Goal: Information Seeking & Learning: Learn about a topic

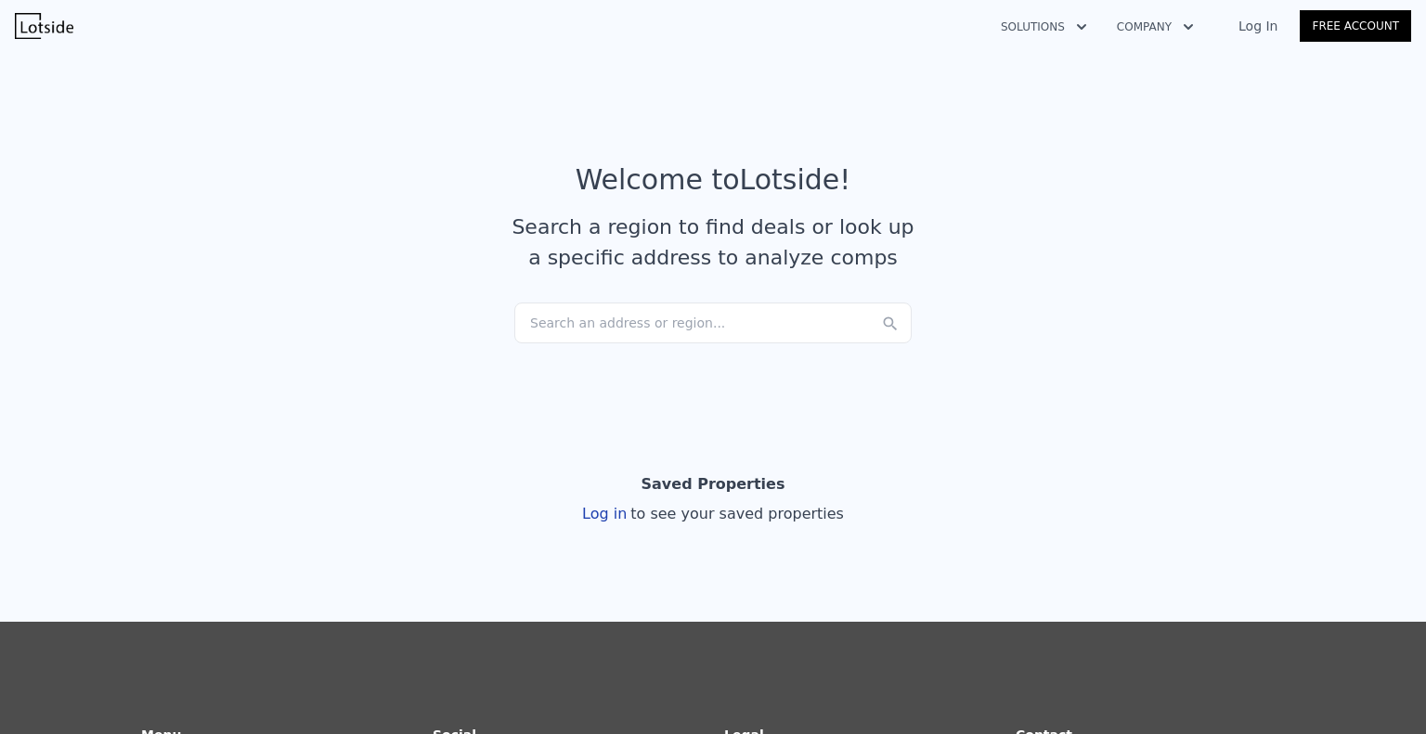
click at [717, 317] on div "Search an address or region..." at bounding box center [712, 323] width 397 height 41
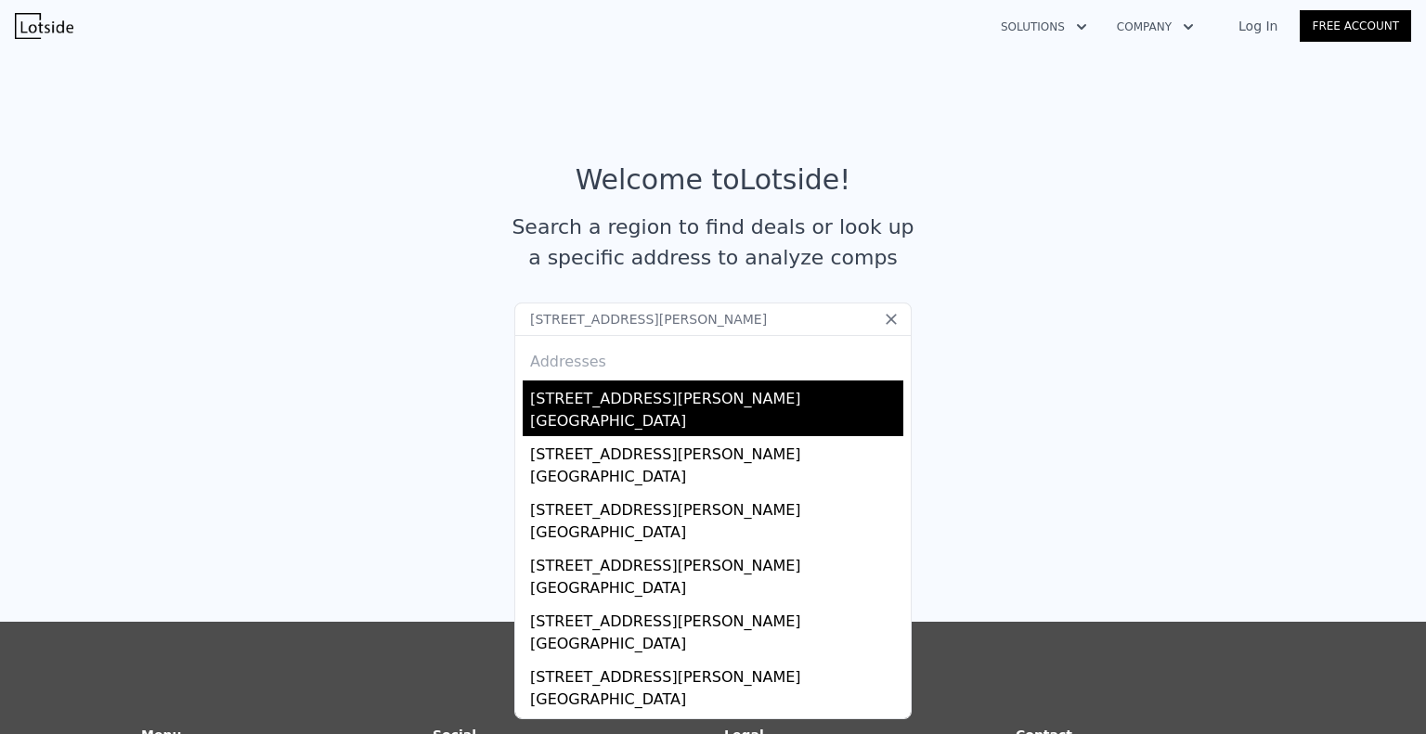
type input "[STREET_ADDRESS][PERSON_NAME]"
click at [740, 410] on div "[GEOGRAPHIC_DATA]" at bounding box center [716, 423] width 373 height 26
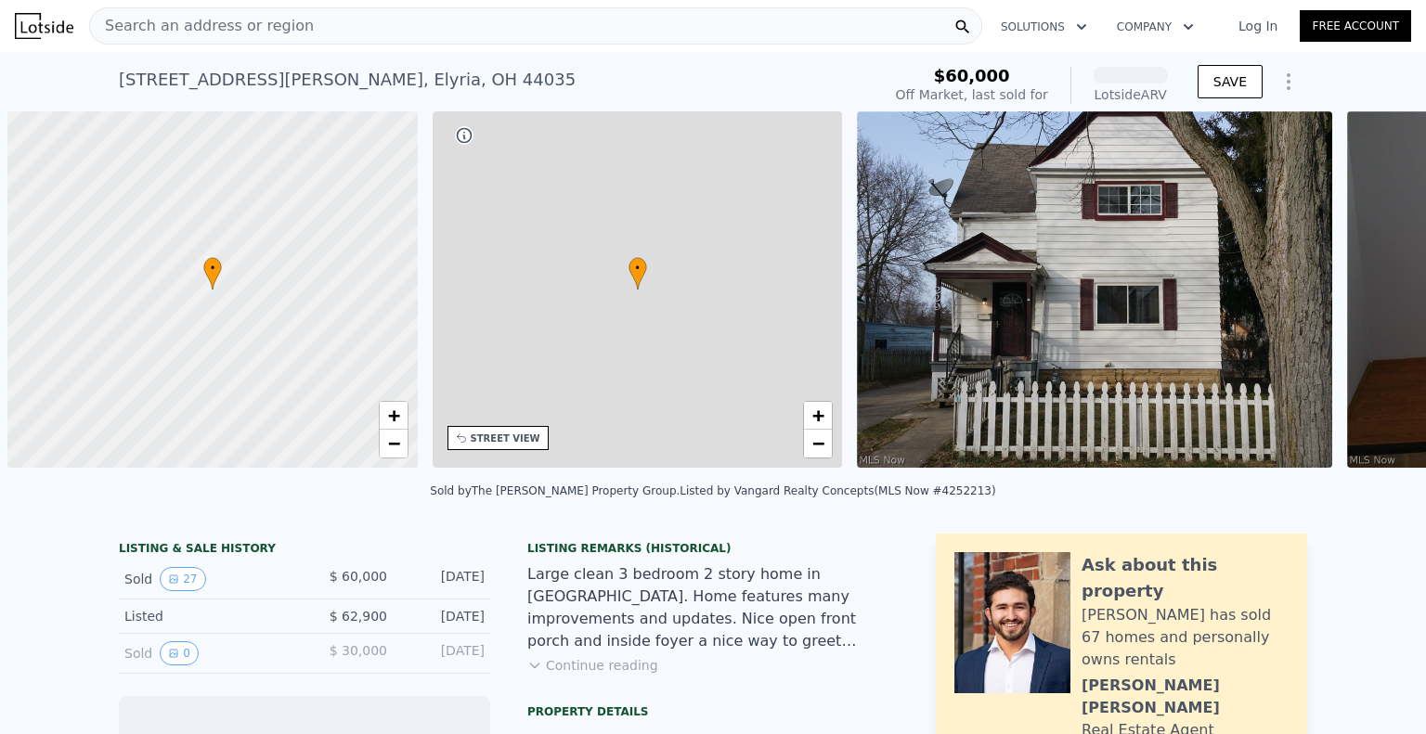
scroll to position [0, 7]
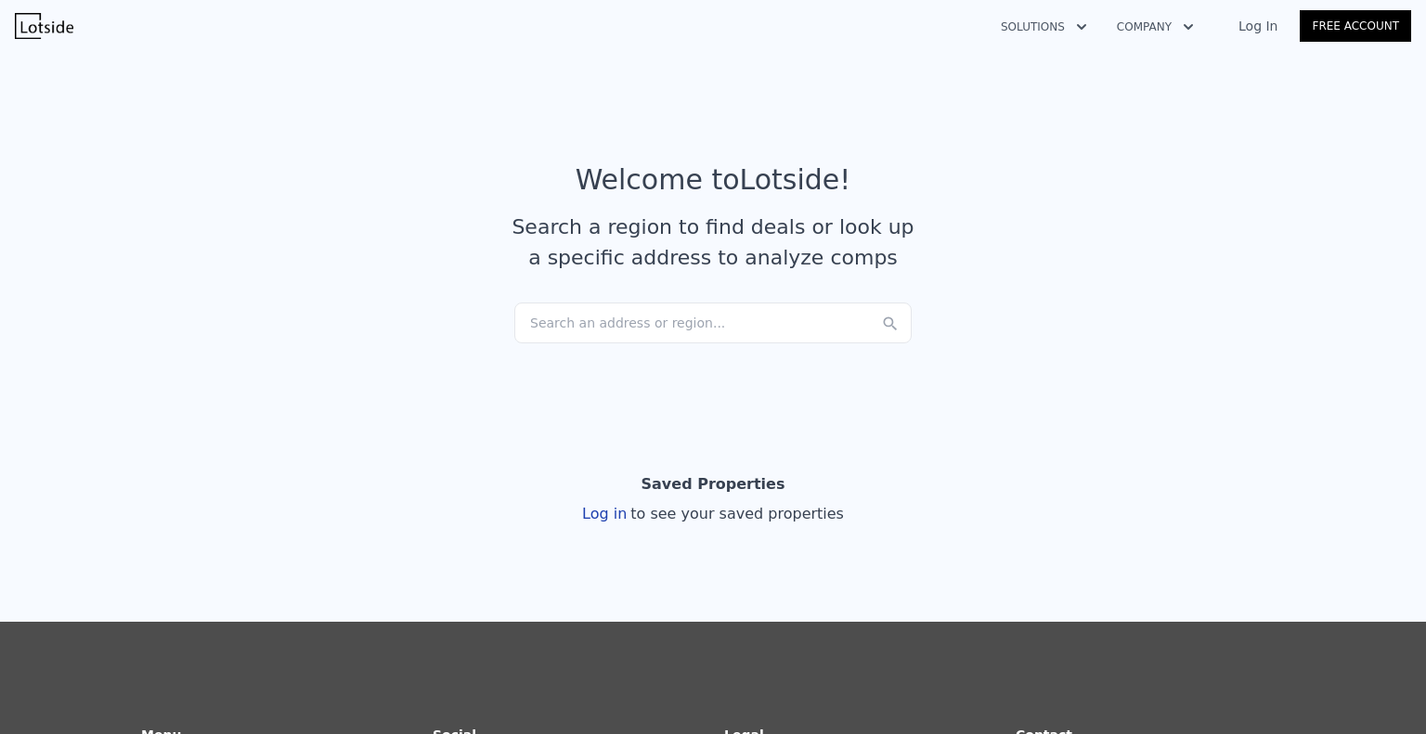
click at [712, 317] on div "Search an address or region..." at bounding box center [712, 323] width 397 height 41
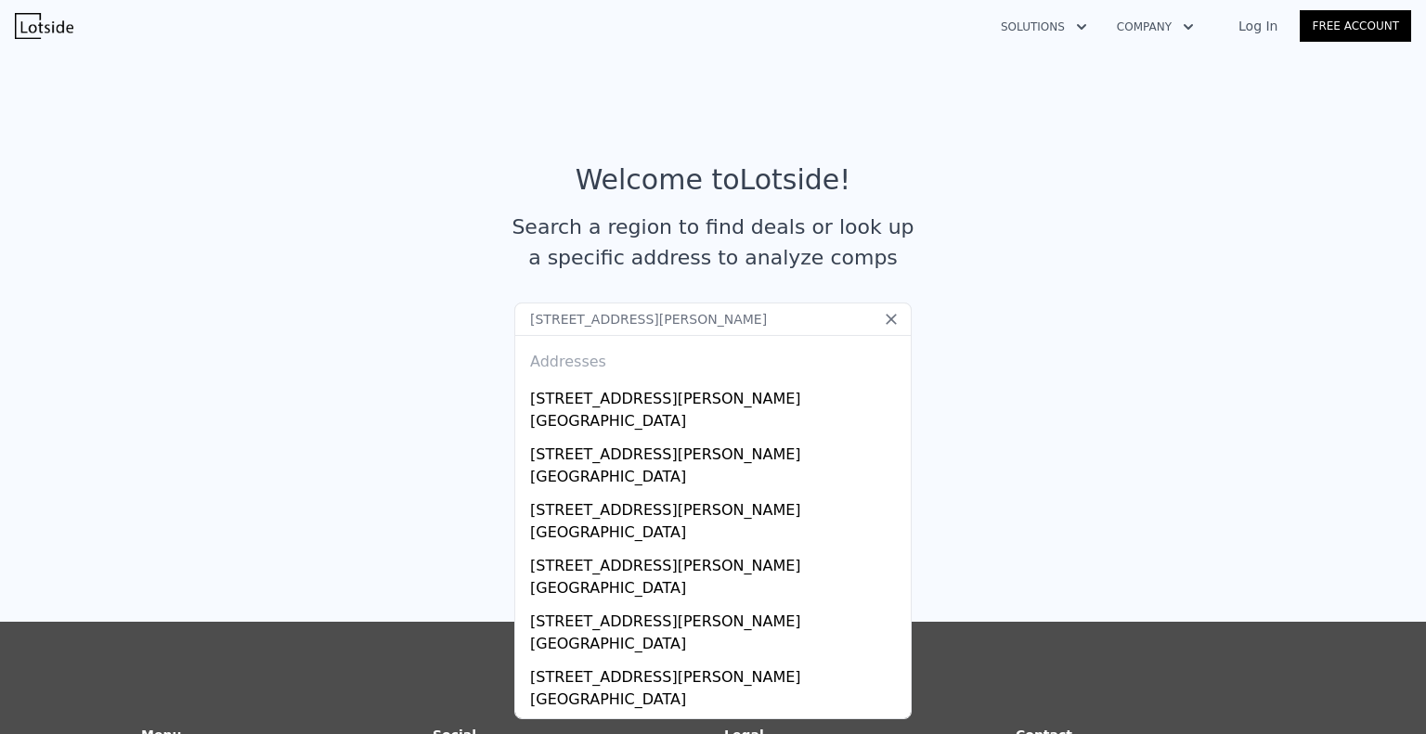
click at [696, 322] on input "[STREET_ADDRESS][PERSON_NAME]" at bounding box center [712, 319] width 397 height 33
drag, startPoint x: 683, startPoint y: 322, endPoint x: 601, endPoint y: 322, distance: 82.6
click at [601, 322] on input "[STREET_ADDRESS][PERSON_NAME]" at bounding box center [712, 319] width 397 height 33
type input "[STREET_ADDRESS][PERSON_NAME]"
drag, startPoint x: 737, startPoint y: 322, endPoint x: 386, endPoint y: 317, distance: 350.9
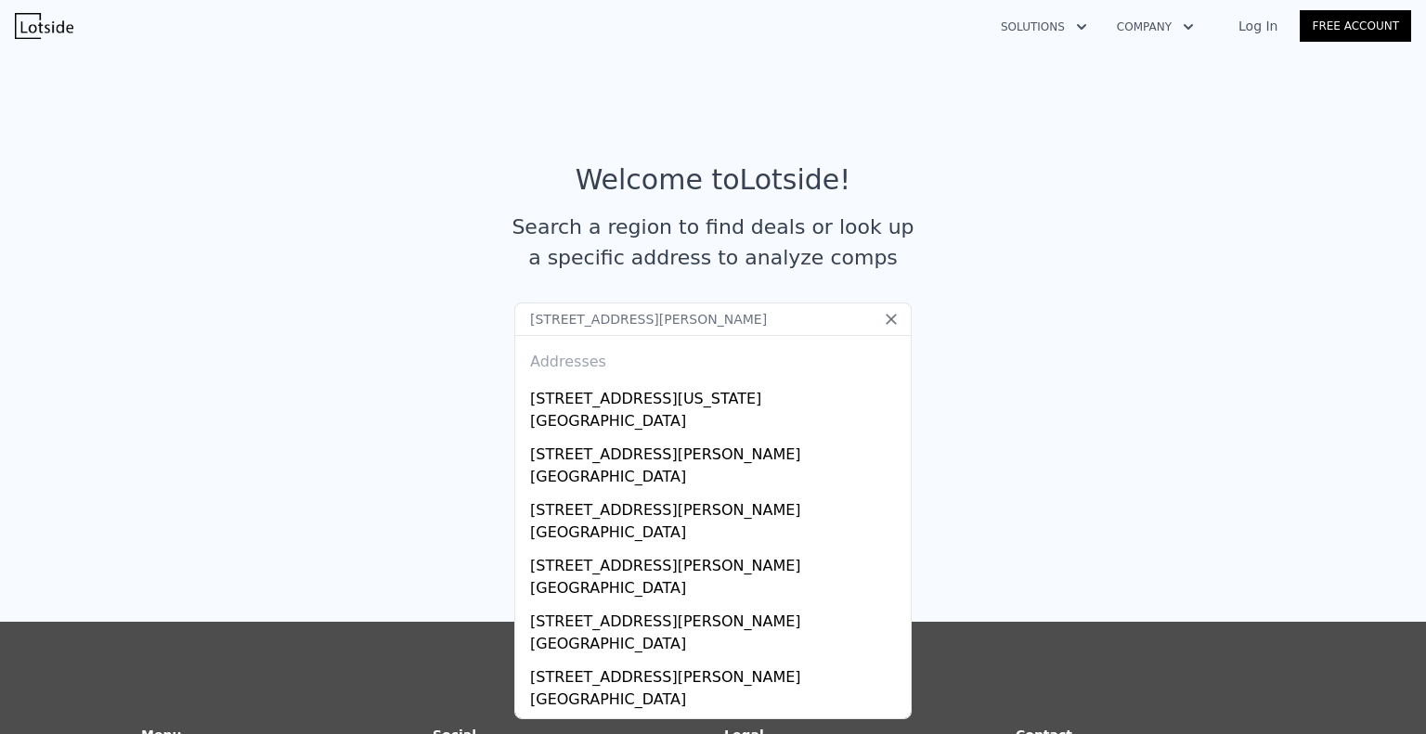
click at [391, 317] on section "Welcome to Lotside ! Search a region to find deals or look up a specific addres…" at bounding box center [713, 226] width 1426 height 362
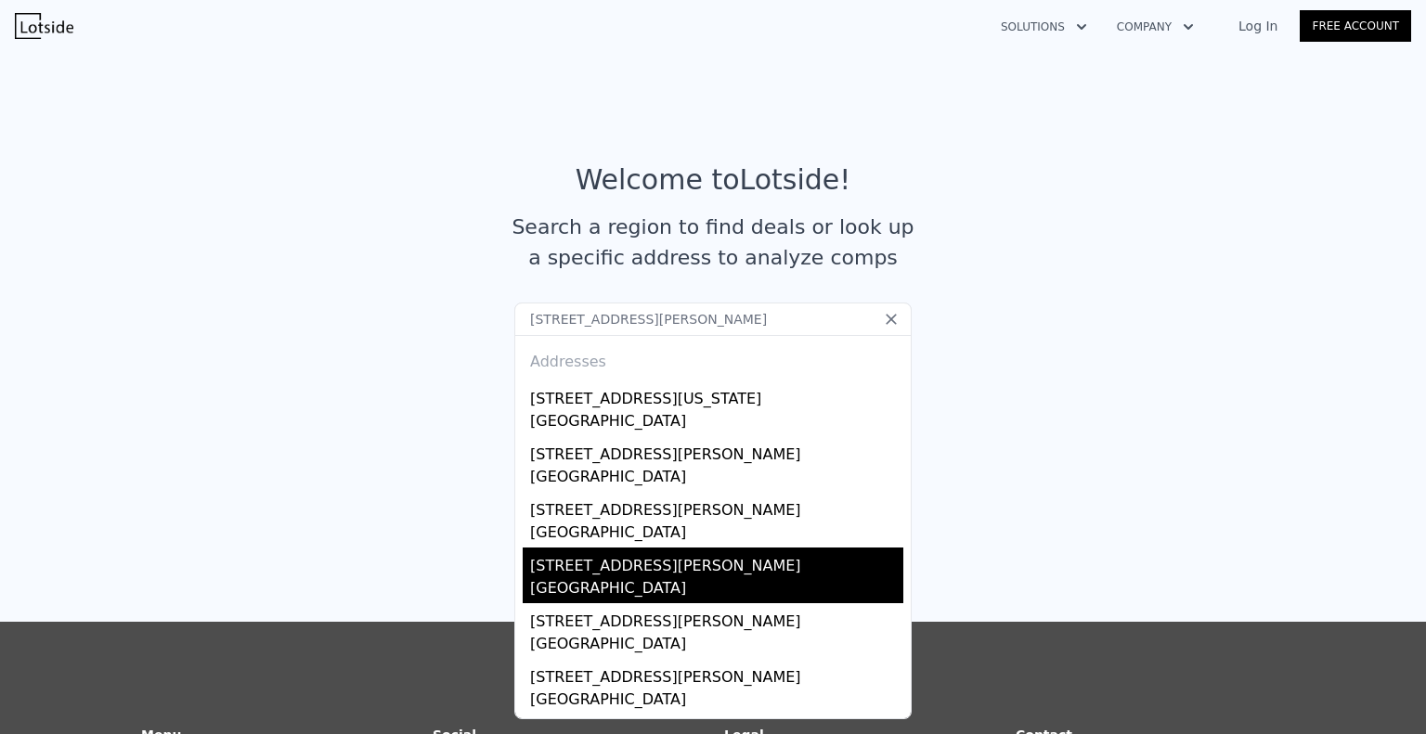
click at [649, 575] on div "[STREET_ADDRESS][PERSON_NAME]" at bounding box center [716, 563] width 373 height 30
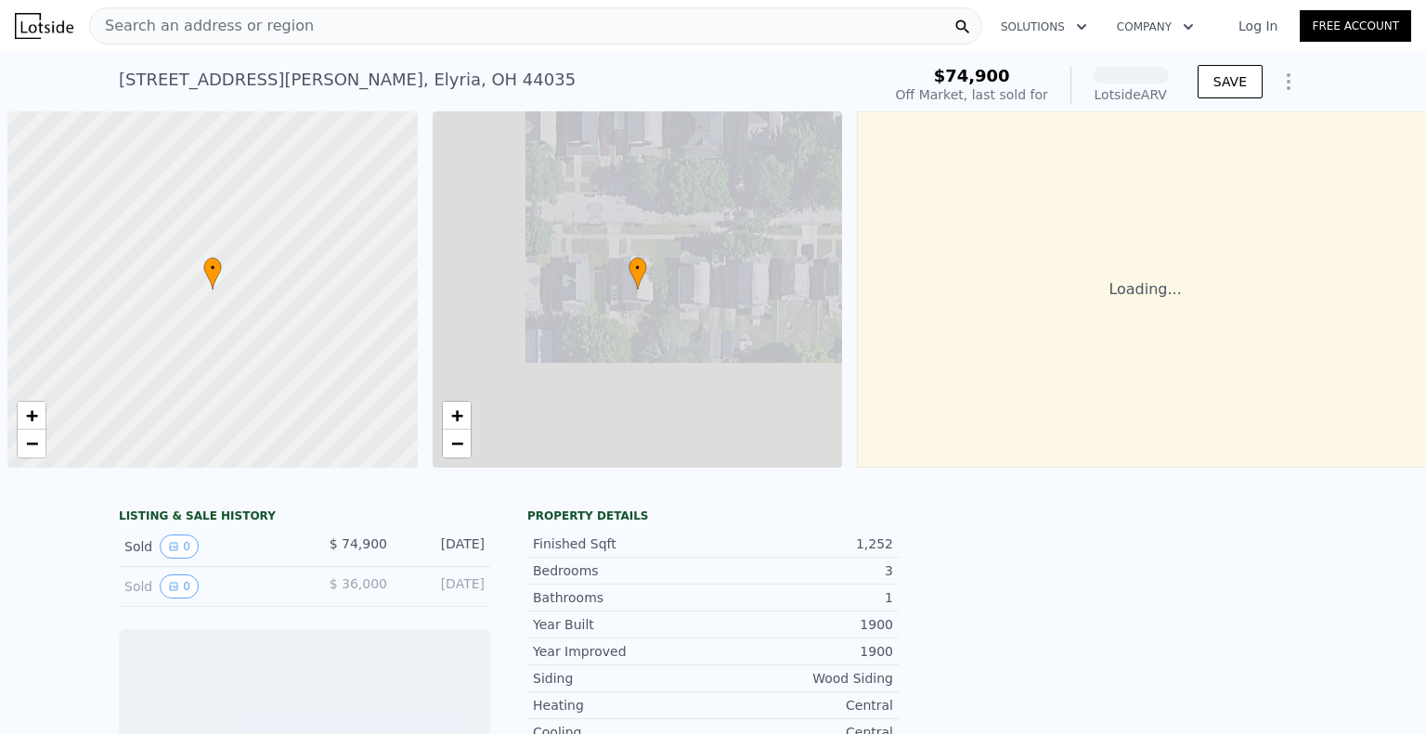
scroll to position [0, 7]
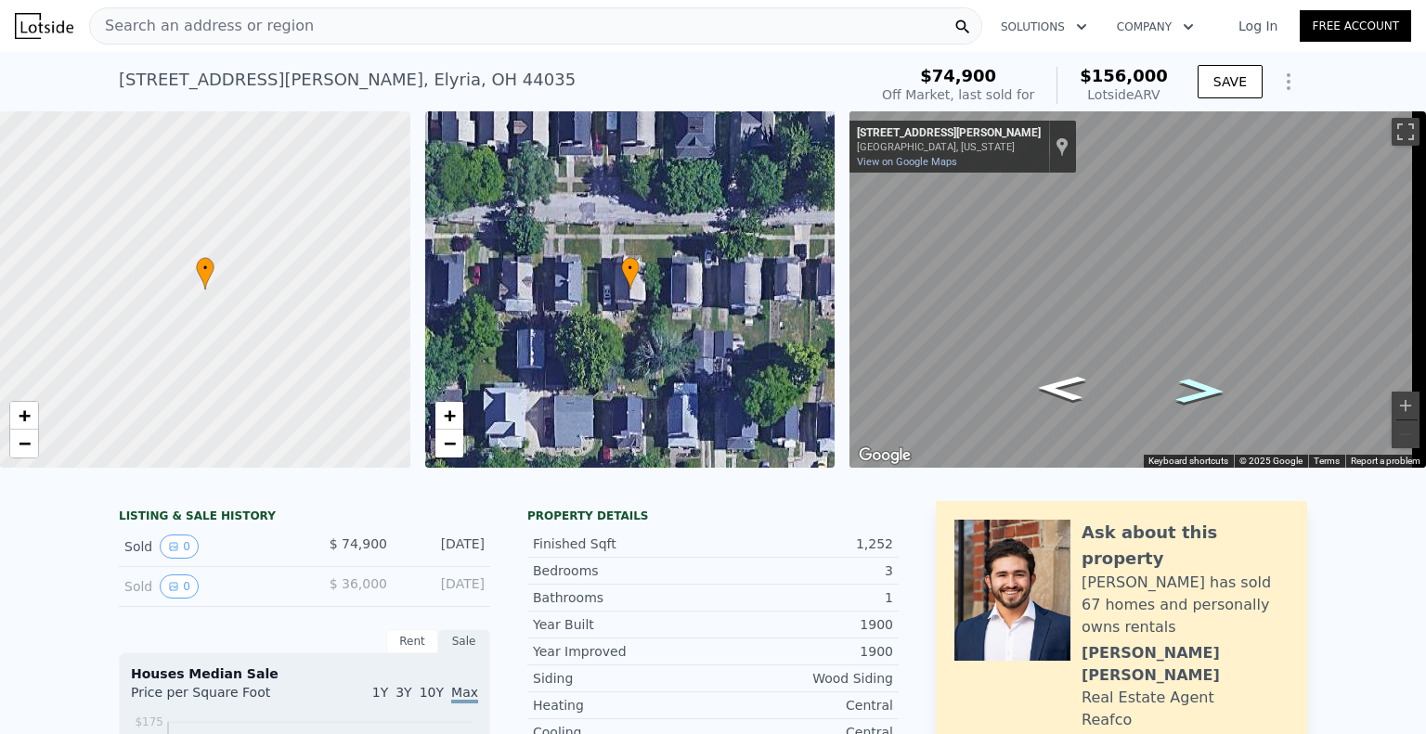
click at [1202, 393] on icon "Go West, George St" at bounding box center [1200, 390] width 91 height 37
click at [1061, 389] on icon "Go East, George St" at bounding box center [1061, 387] width 91 height 37
click at [1195, 413] on icon "Go West, George St" at bounding box center [1199, 411] width 110 height 39
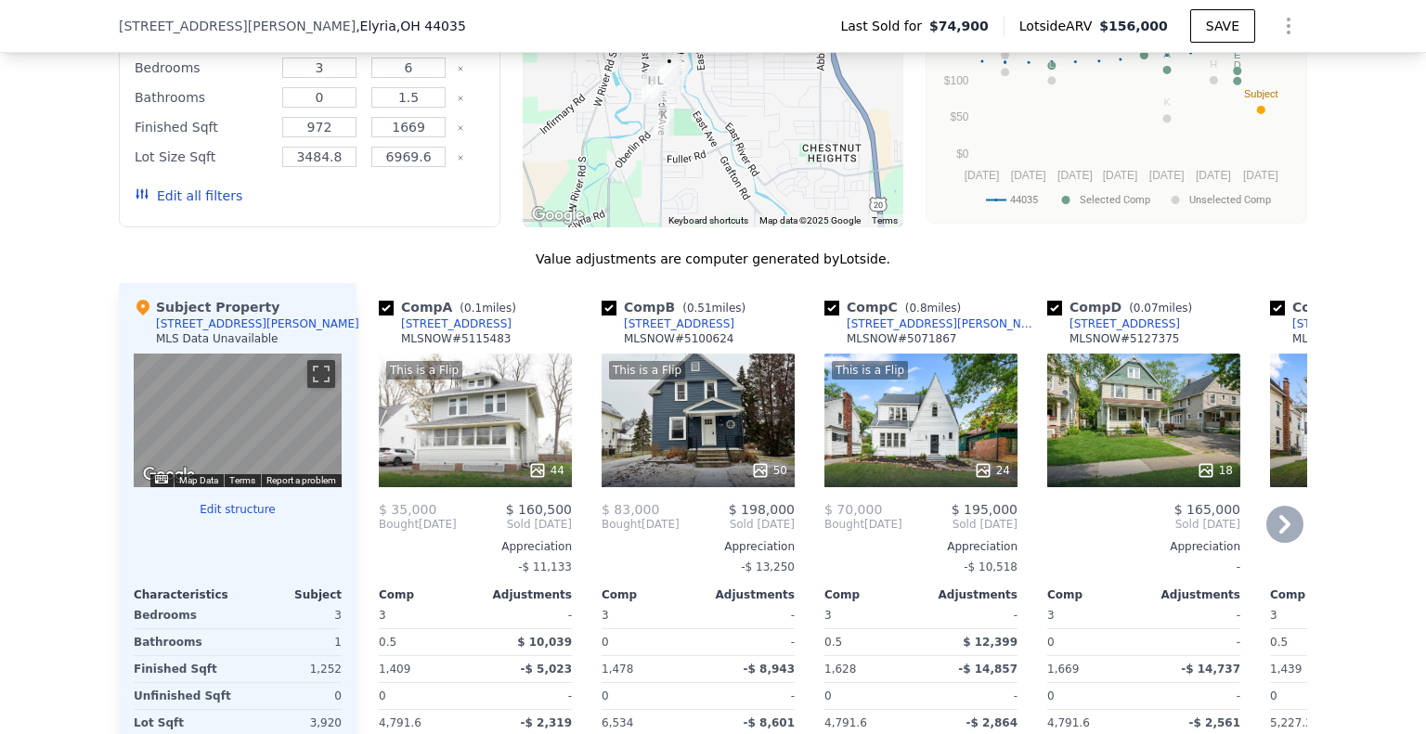
scroll to position [1663, 0]
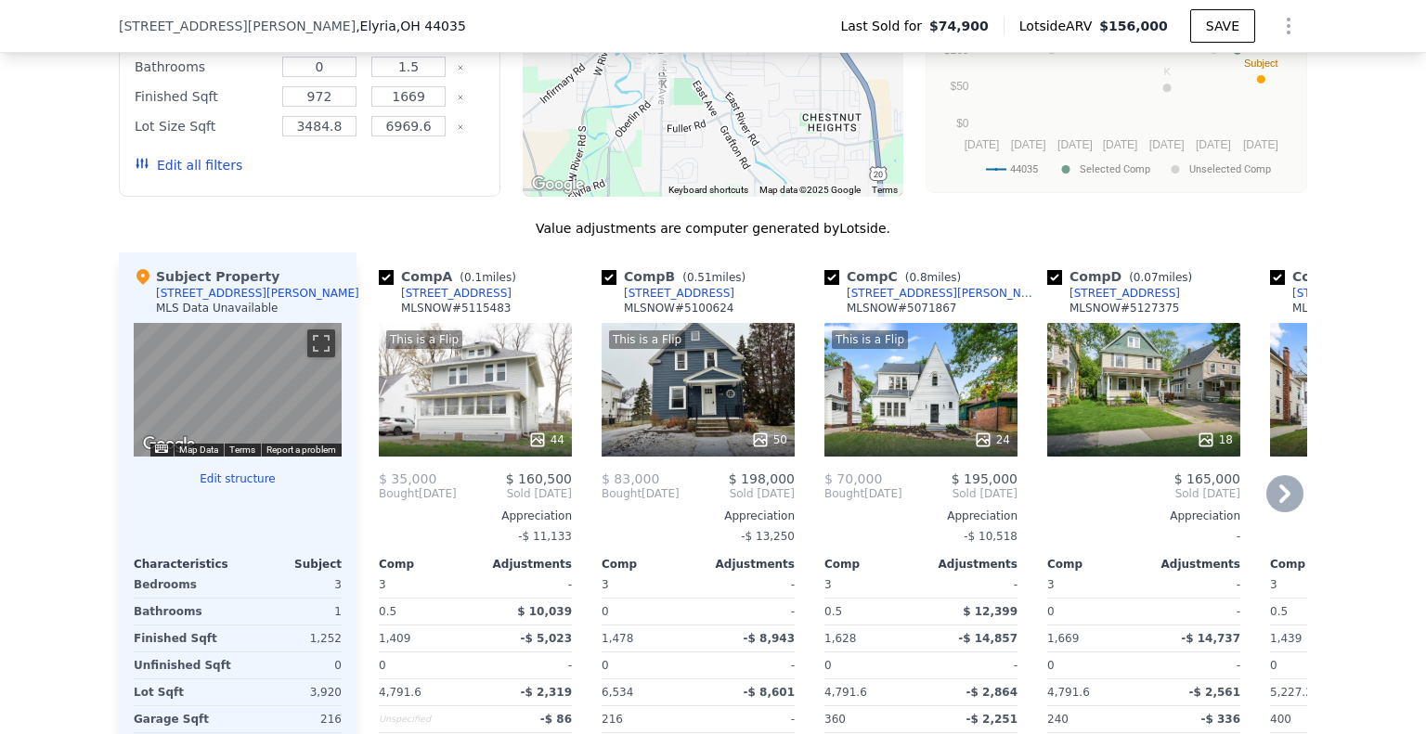
click at [1279, 503] on icon at bounding box center [1284, 494] width 11 height 19
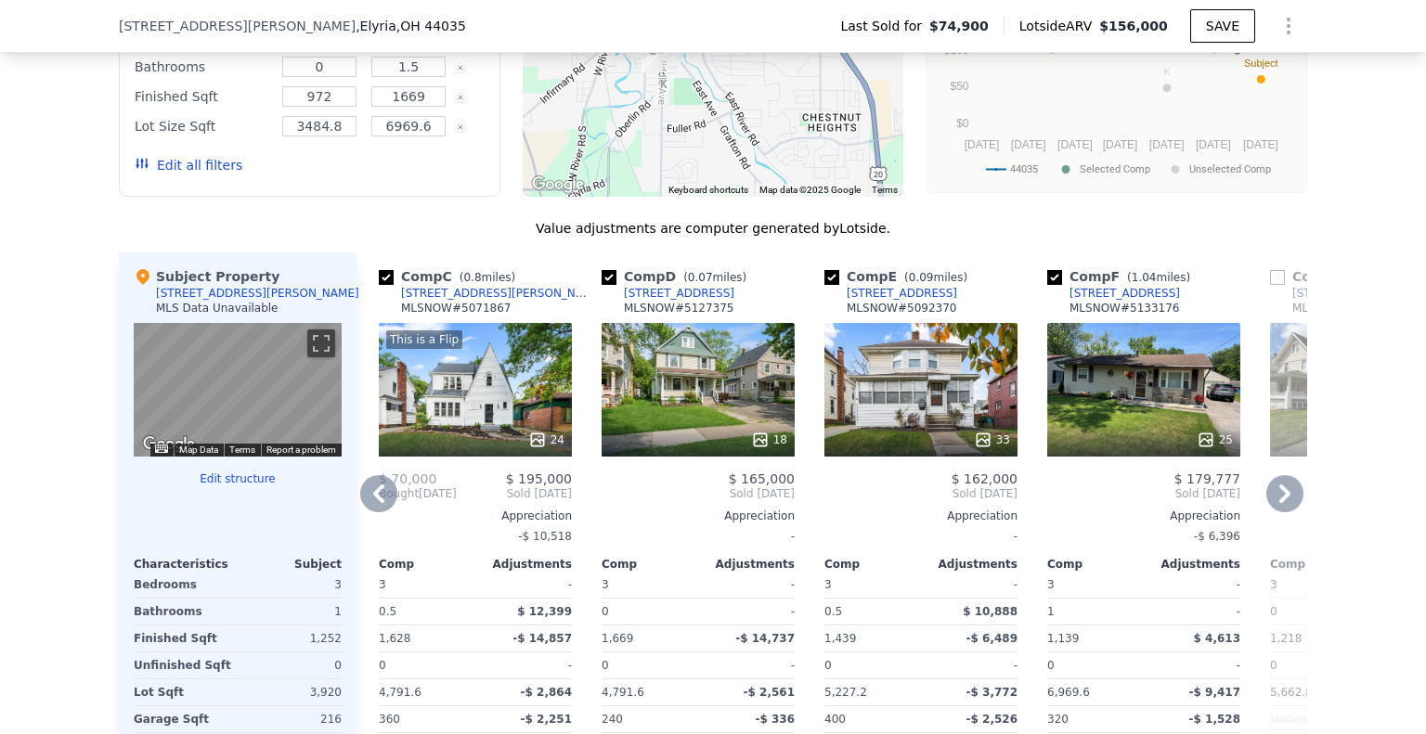
click at [1279, 503] on icon at bounding box center [1284, 494] width 11 height 19
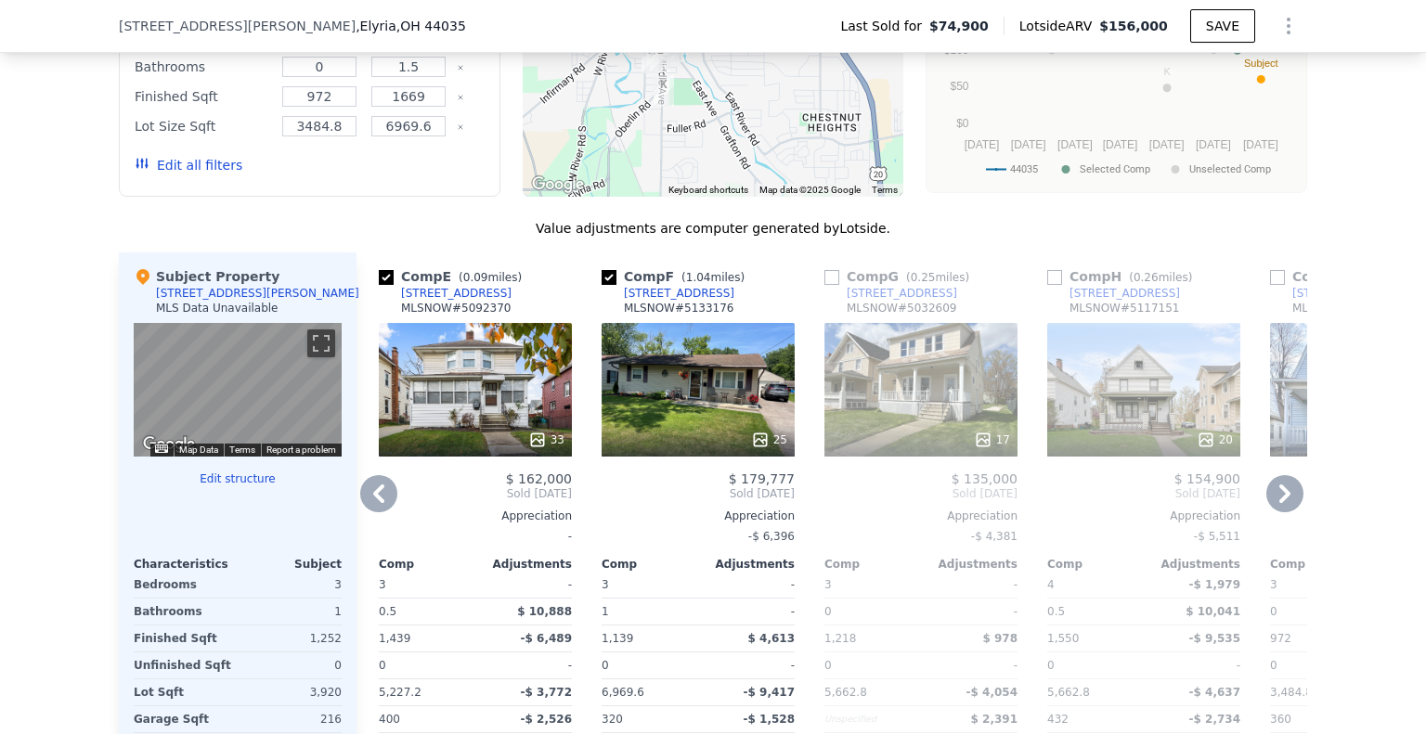
click at [1279, 503] on icon at bounding box center [1284, 494] width 11 height 19
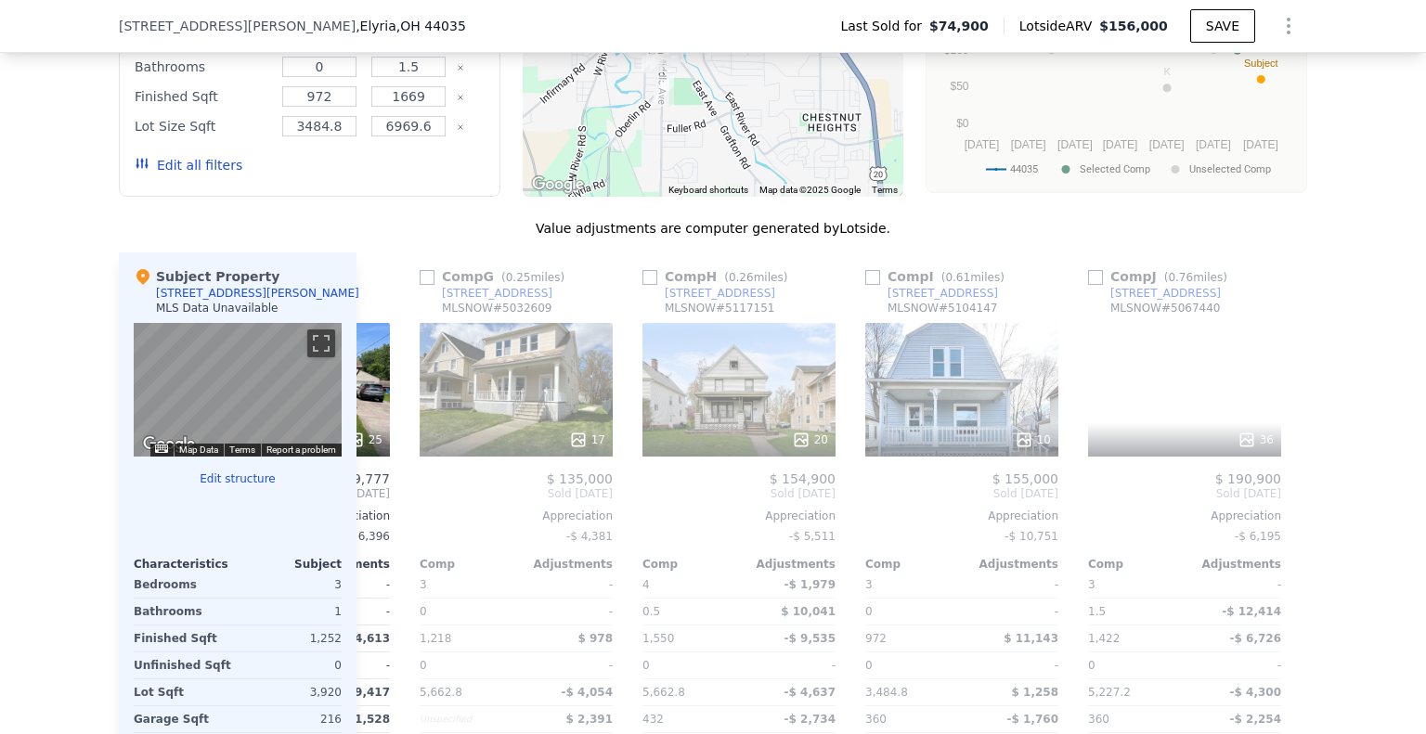
scroll to position [0, 1337]
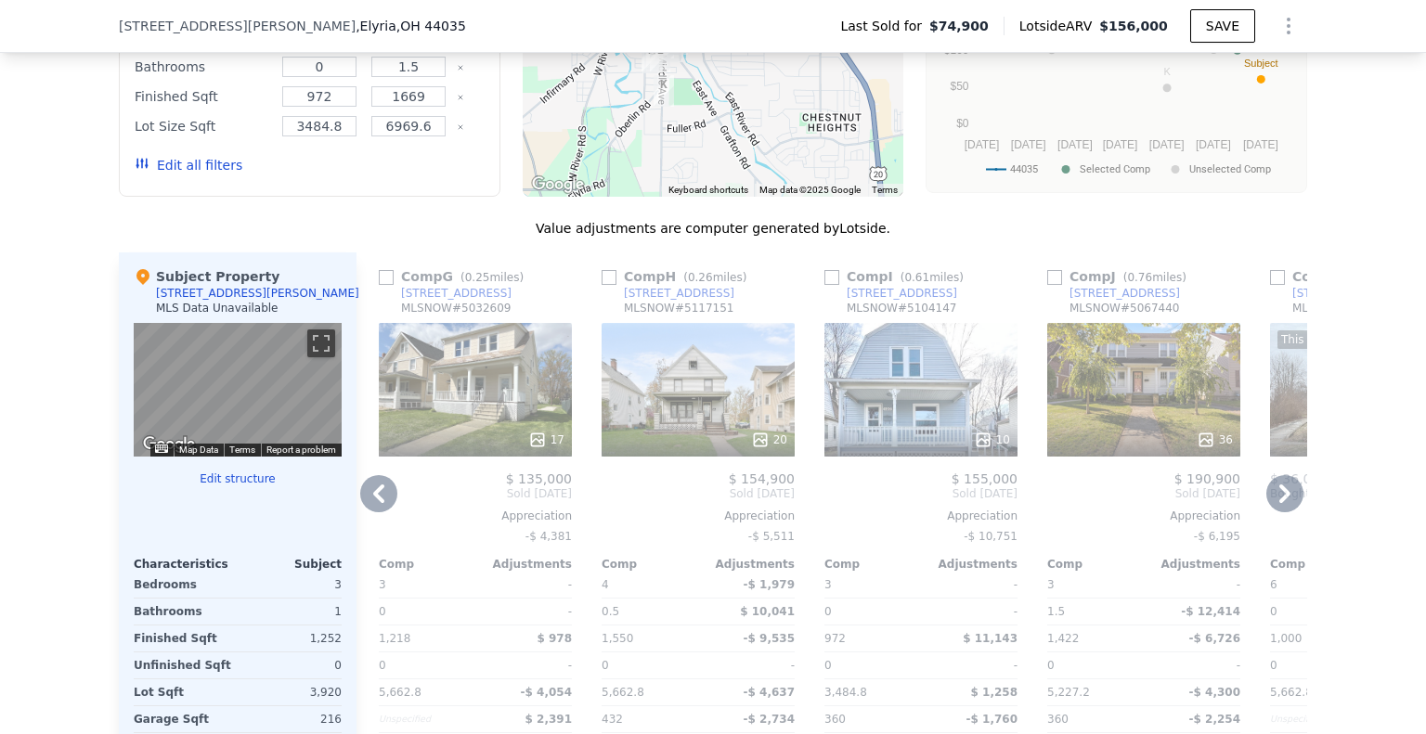
click at [1279, 503] on icon at bounding box center [1284, 494] width 11 height 19
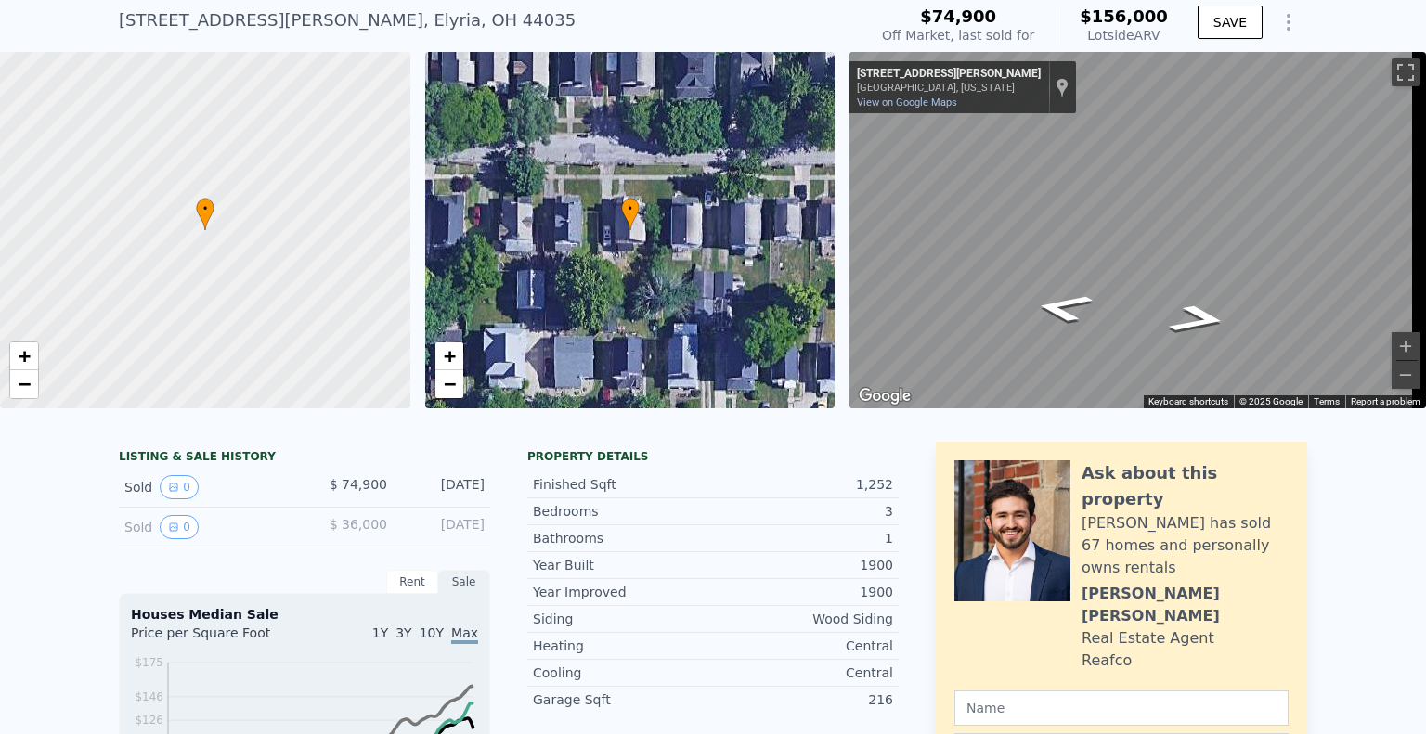
scroll to position [6, 0]
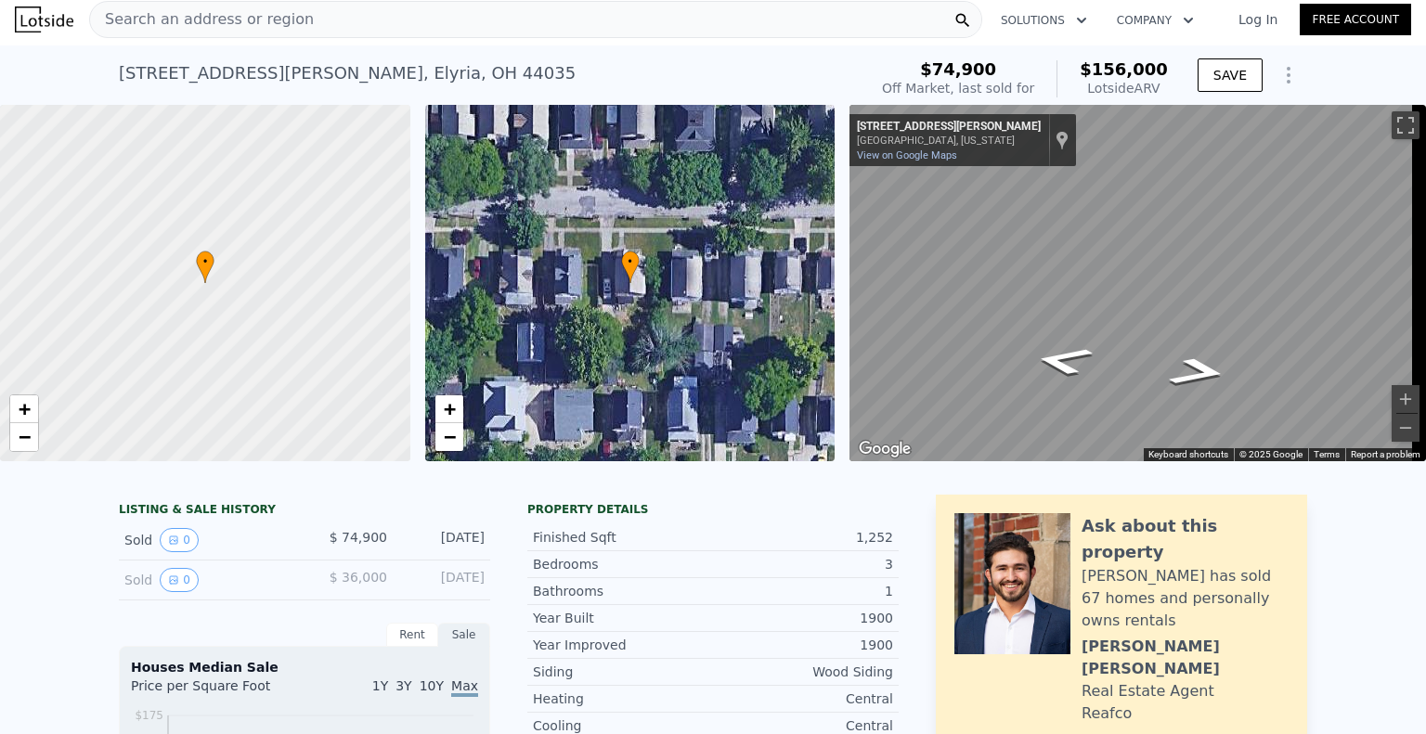
click at [704, 280] on div "• + −" at bounding box center [630, 283] width 410 height 356
click at [690, 281] on div "• + −" at bounding box center [630, 283] width 410 height 356
click at [572, 273] on div "• + −" at bounding box center [630, 283] width 410 height 356
click at [345, 16] on div "Search an address or region" at bounding box center [535, 19] width 893 height 37
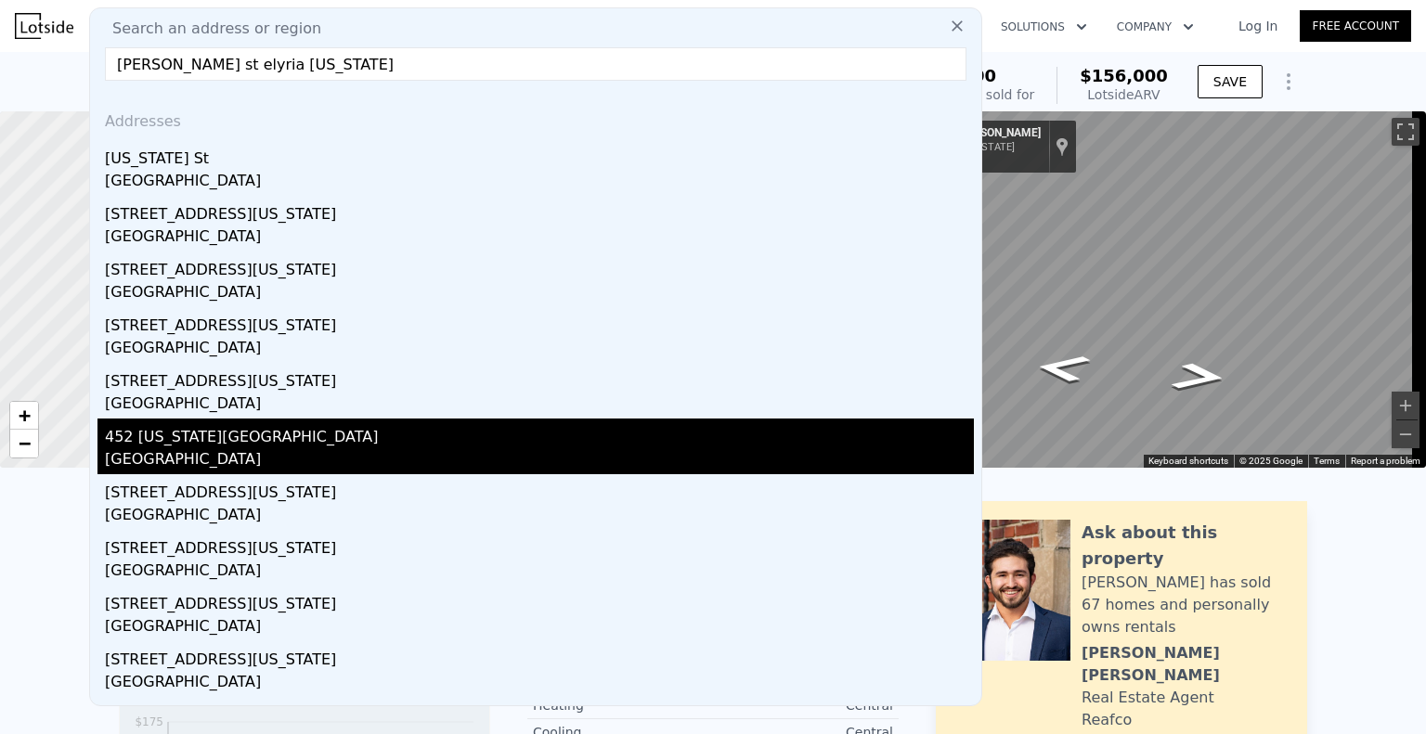
scroll to position [0, 0]
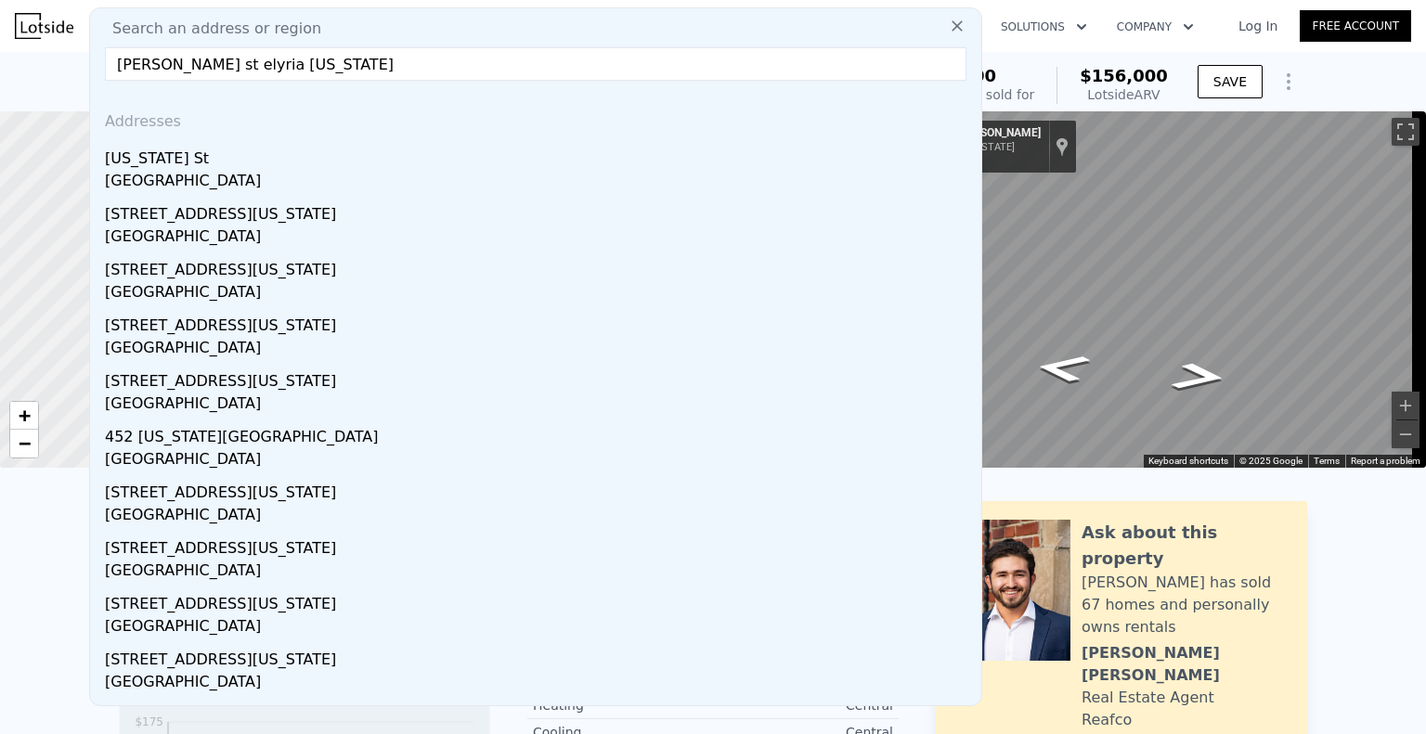
click at [176, 66] on input "[PERSON_NAME] st elyria [US_STATE]" at bounding box center [535, 63] width 861 height 33
drag, startPoint x: 292, startPoint y: 74, endPoint x: 215, endPoint y: 75, distance: 77.0
click at [215, 75] on input "[PERSON_NAME] st elyria [US_STATE]" at bounding box center [535, 63] width 861 height 33
type input "[PERSON_NAME] st elyria"
